Goal: Obtain resource: Download file/media

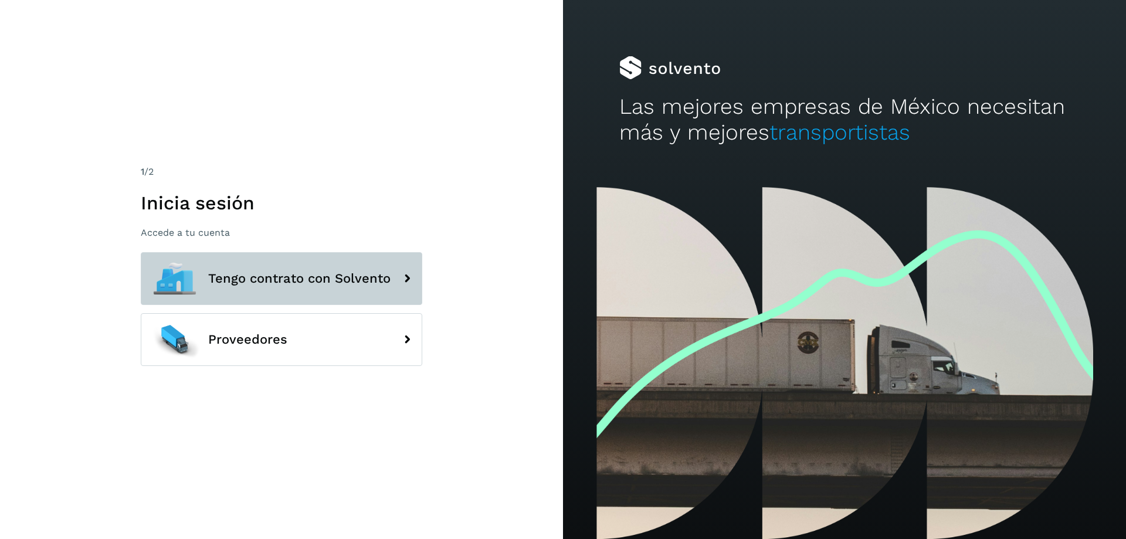
click at [366, 283] on span "Tengo contrato con Solvento" at bounding box center [299, 279] width 182 height 14
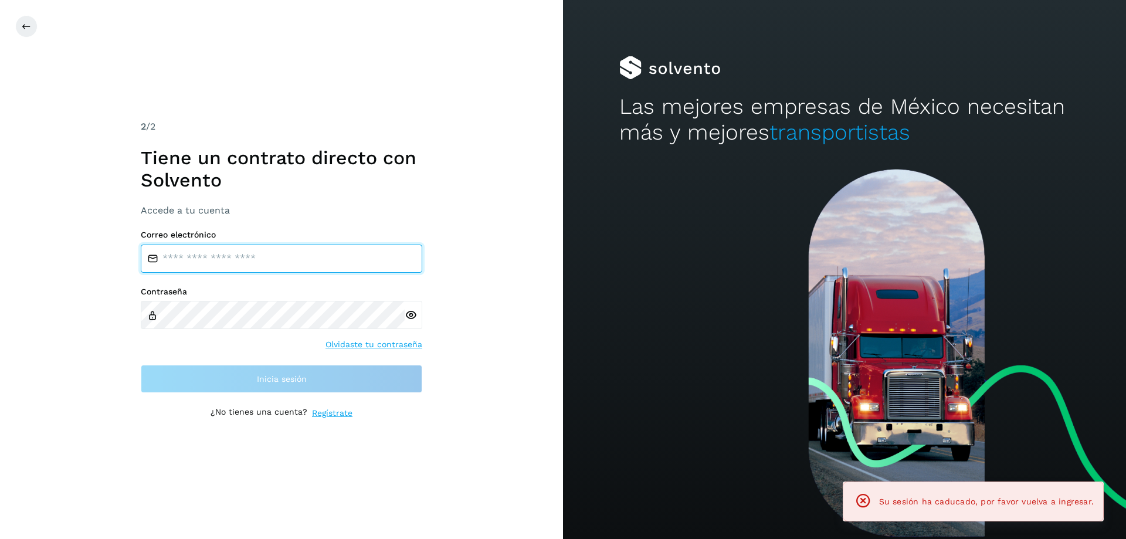
type input "**********"
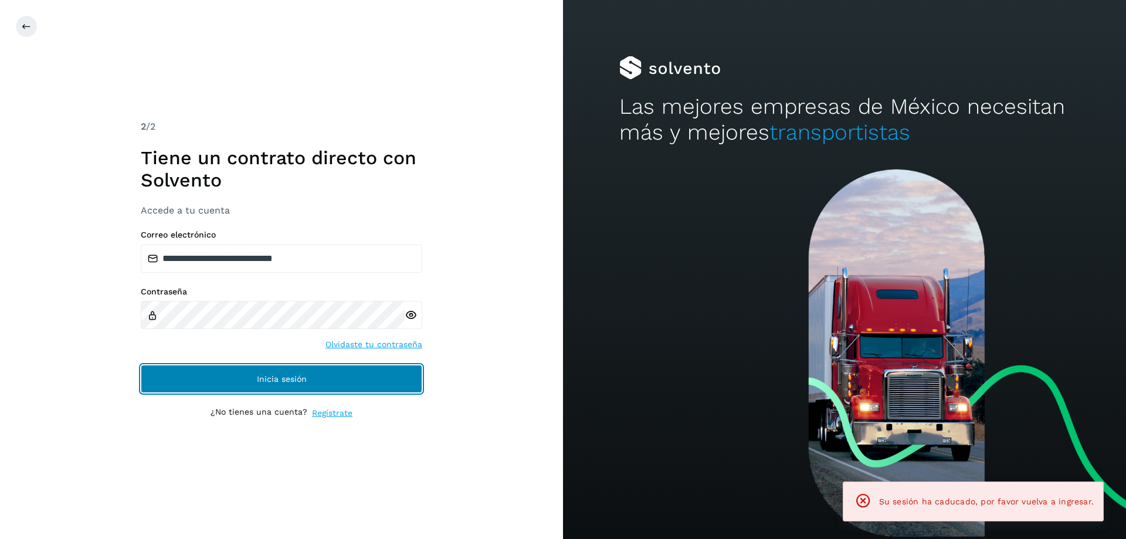
click at [235, 382] on button "Inicia sesión" at bounding box center [281, 379] width 281 height 28
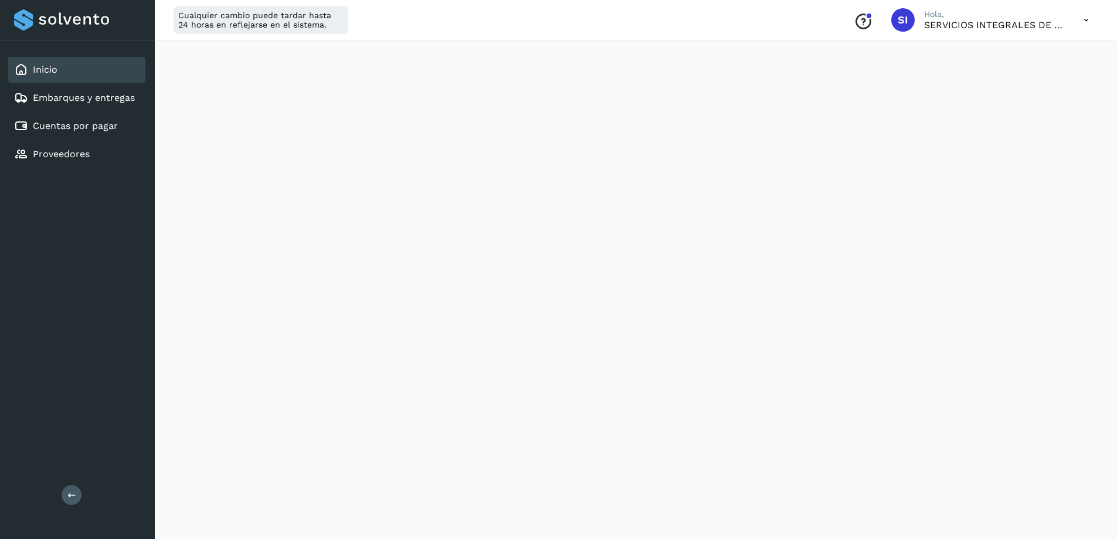
scroll to position [235, 0]
click at [89, 127] on link "Cuentas por pagar" at bounding box center [75, 125] width 85 height 11
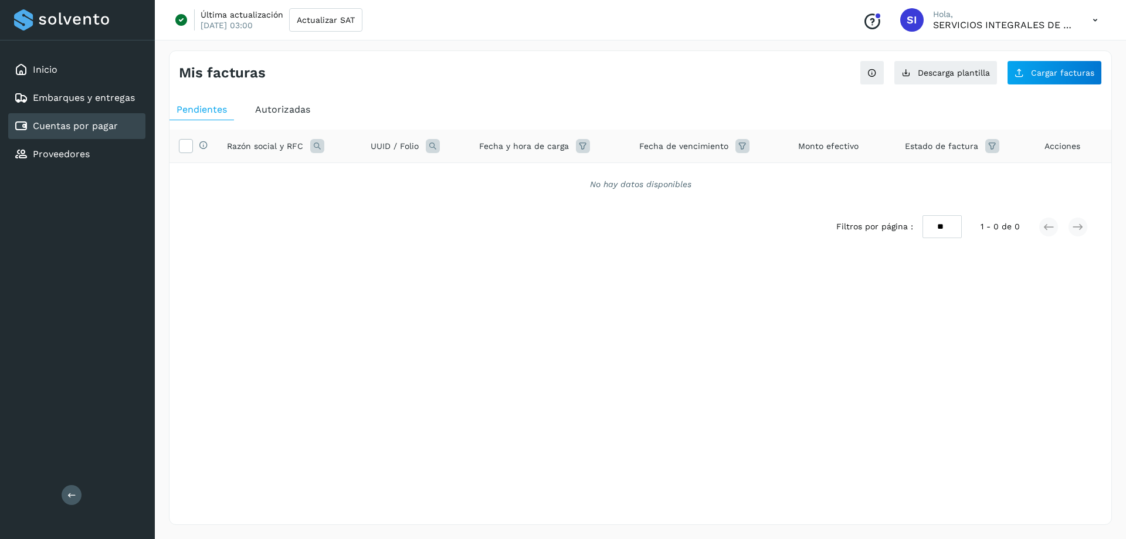
click at [279, 114] on span "Autorizadas" at bounding box center [282, 109] width 55 height 11
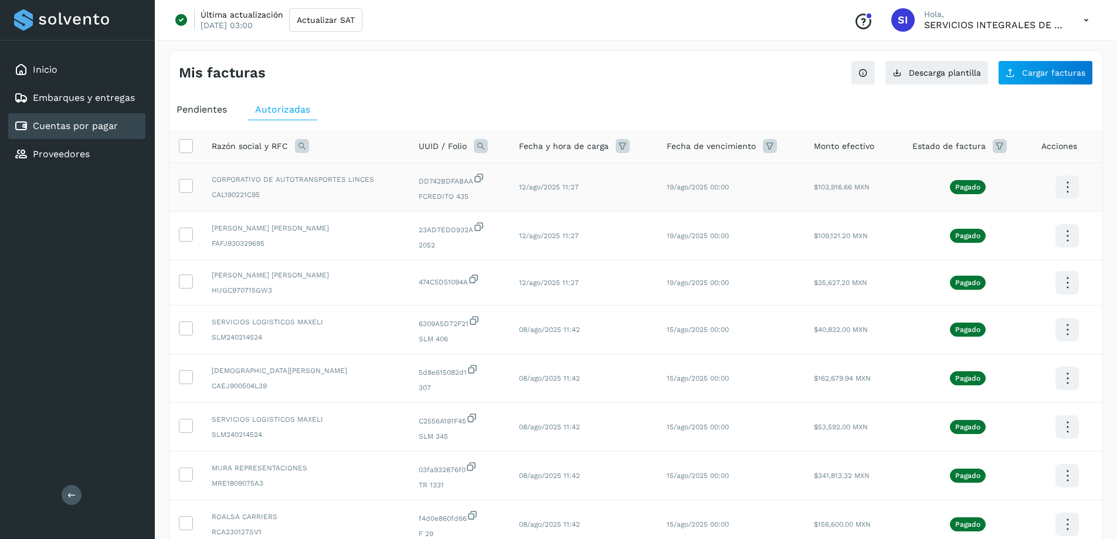
click at [1068, 186] on icon at bounding box center [1068, 188] width 28 height 28
click at [1003, 198] on button "C.Solvento" at bounding box center [1009, 199] width 140 height 23
click at [1066, 201] on icon at bounding box center [1068, 188] width 28 height 28
click at [997, 246] on button "C.Solvento" at bounding box center [1009, 247] width 140 height 23
click at [1066, 201] on icon at bounding box center [1068, 188] width 28 height 28
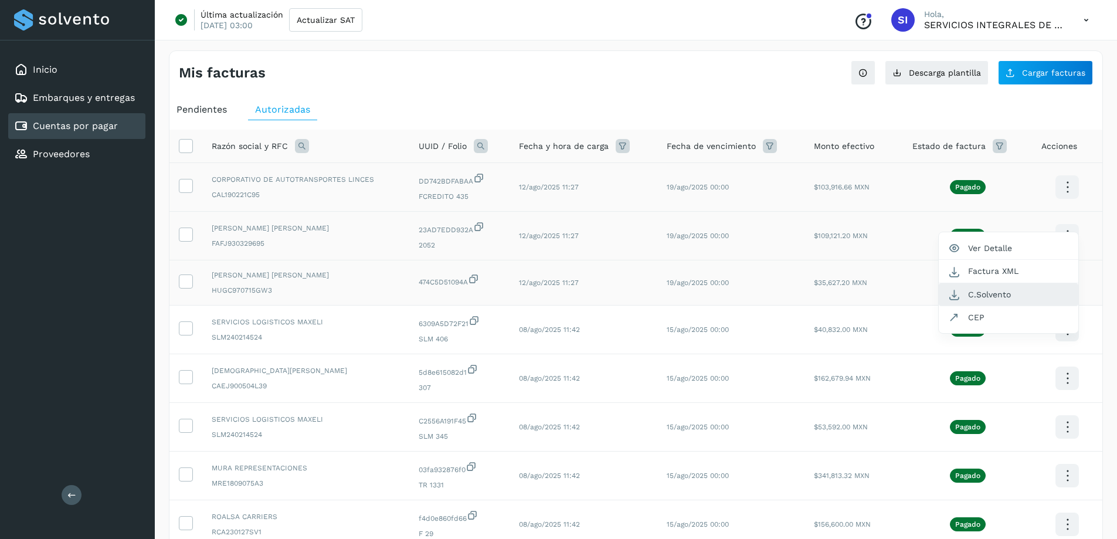
click at [986, 294] on button "C.Solvento" at bounding box center [1009, 294] width 140 height 23
